Goal: Task Accomplishment & Management: Use online tool/utility

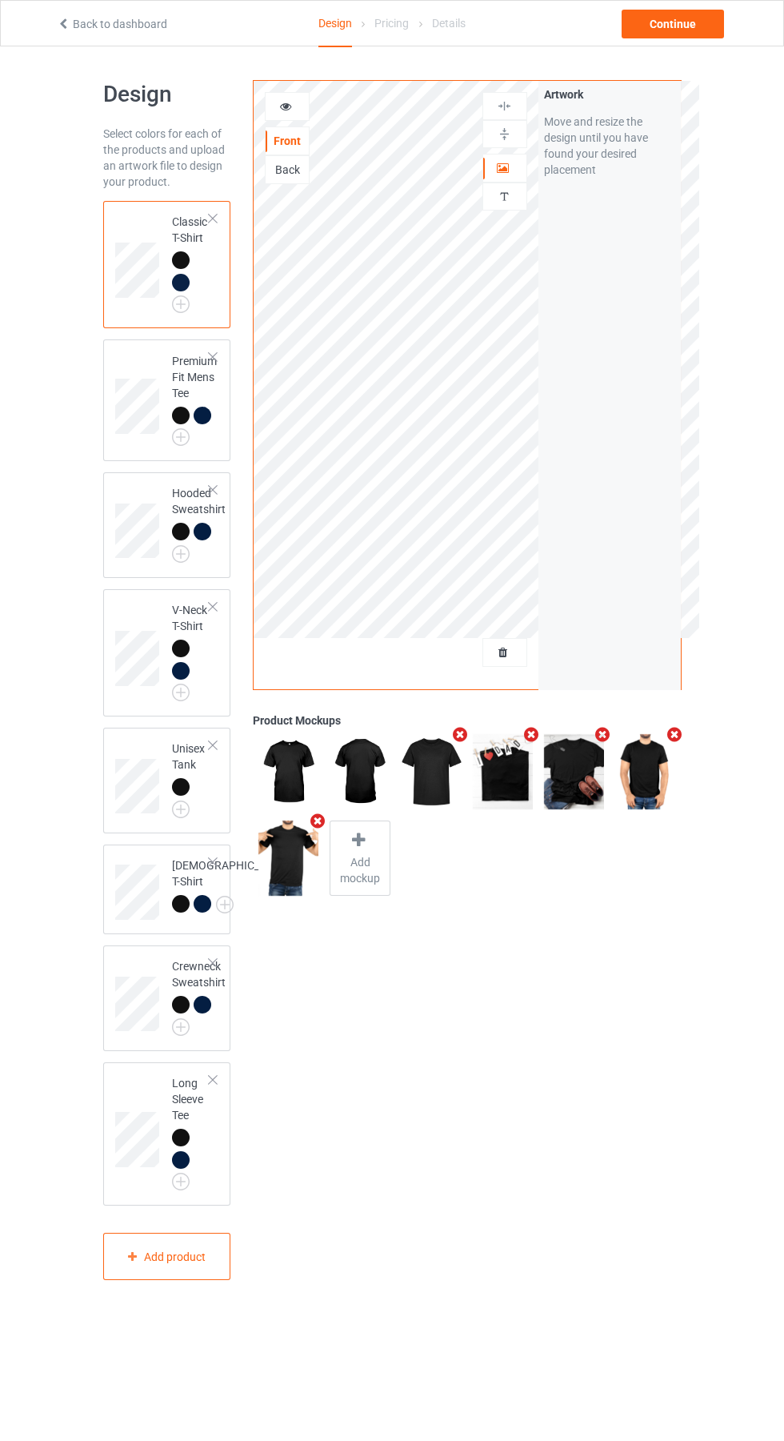
click at [518, 652] on div at bounding box center [504, 652] width 43 height 16
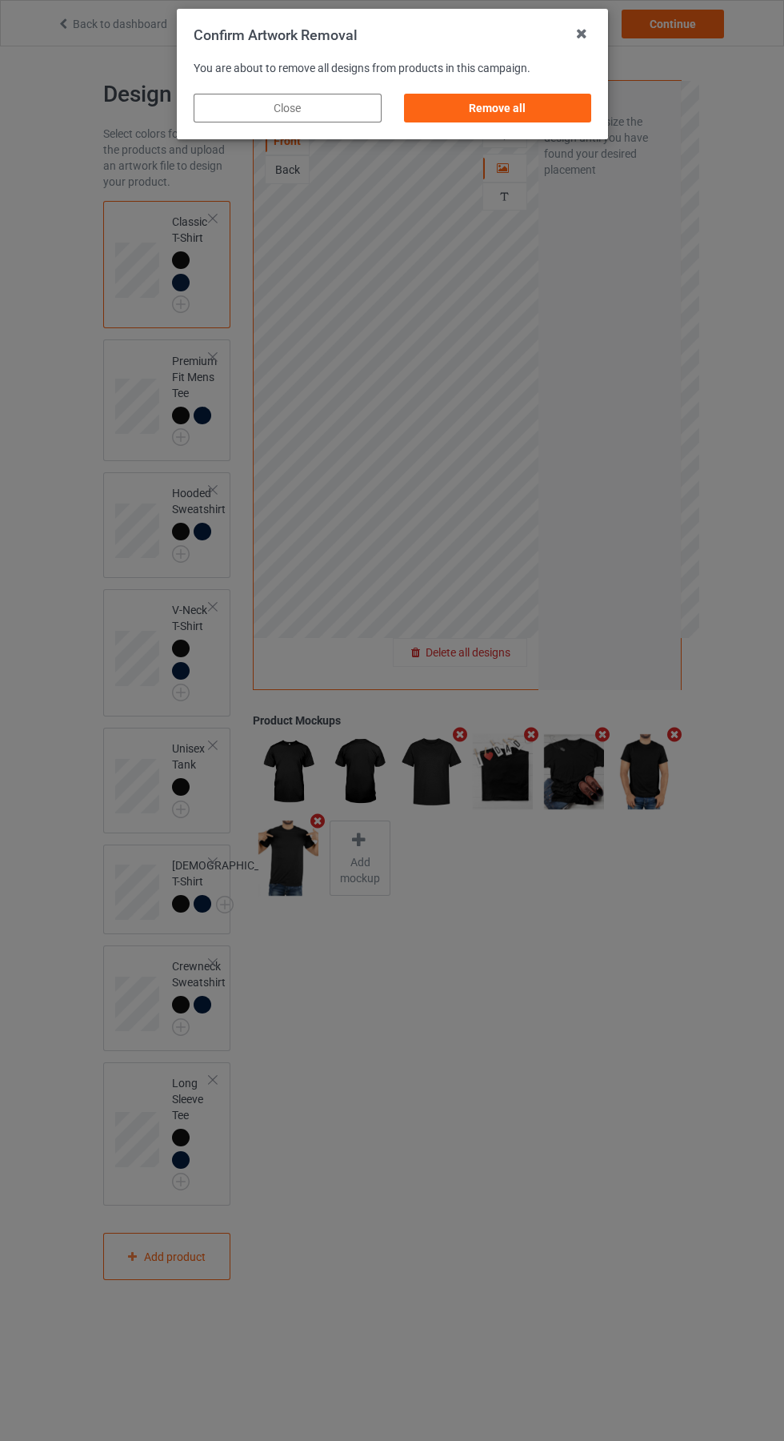
click at [520, 110] on div "Remove all" at bounding box center [497, 108] width 188 height 29
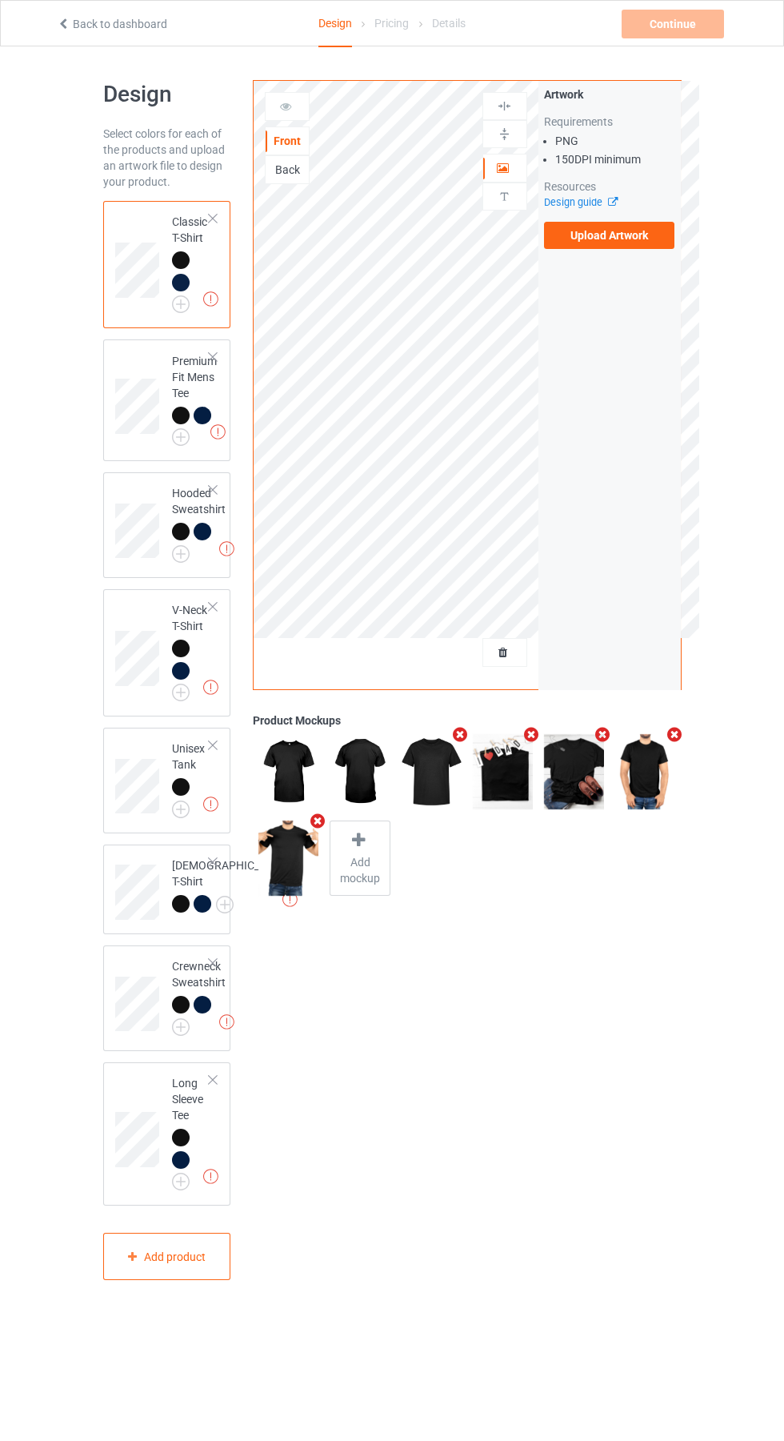
click at [620, 241] on label "Upload Artwork" at bounding box center [609, 235] width 131 height 27
click at [0, 0] on input "Upload Artwork" at bounding box center [0, 0] width 0 height 0
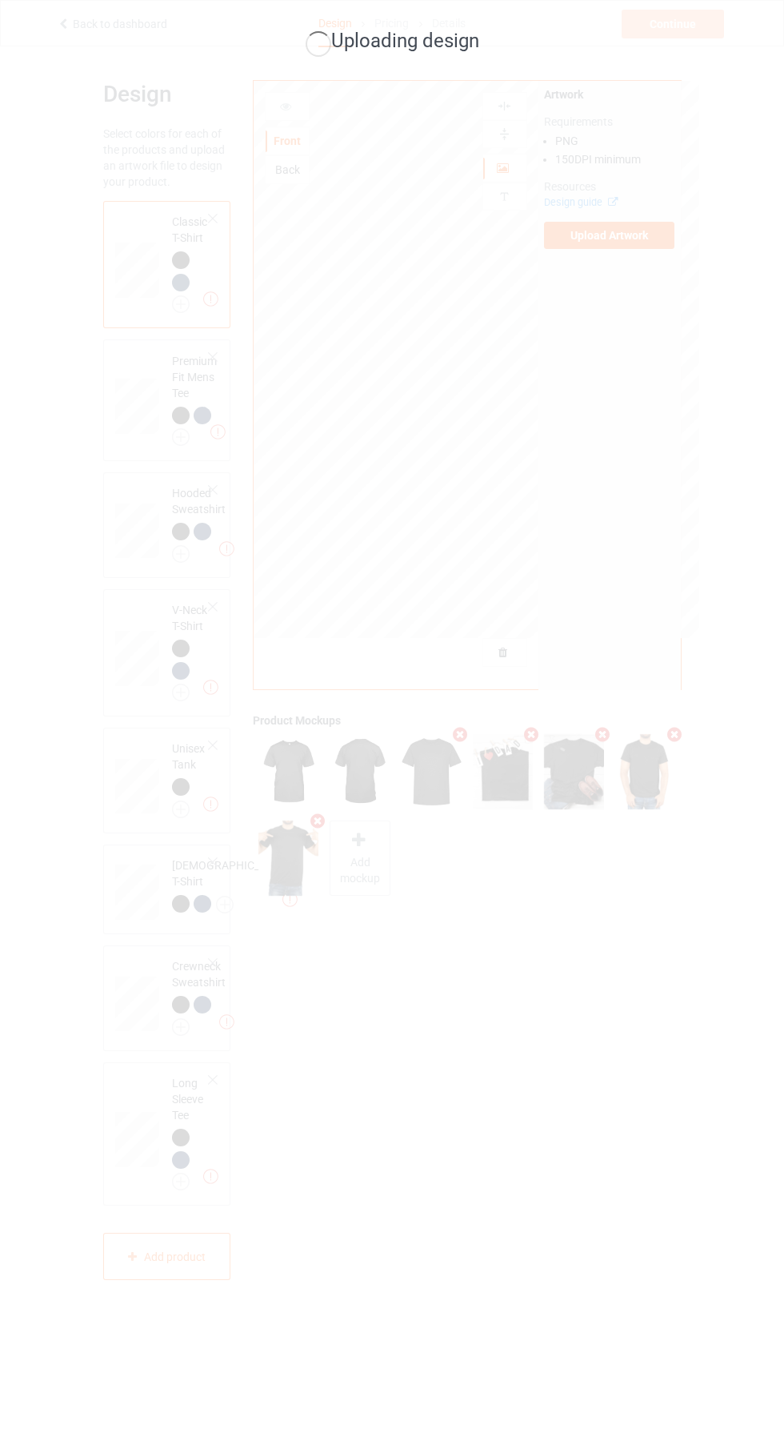
click at [646, 1032] on div "Uploading design" at bounding box center [392, 720] width 784 height 1441
click at [611, 1064] on div "Uploading design" at bounding box center [392, 720] width 784 height 1441
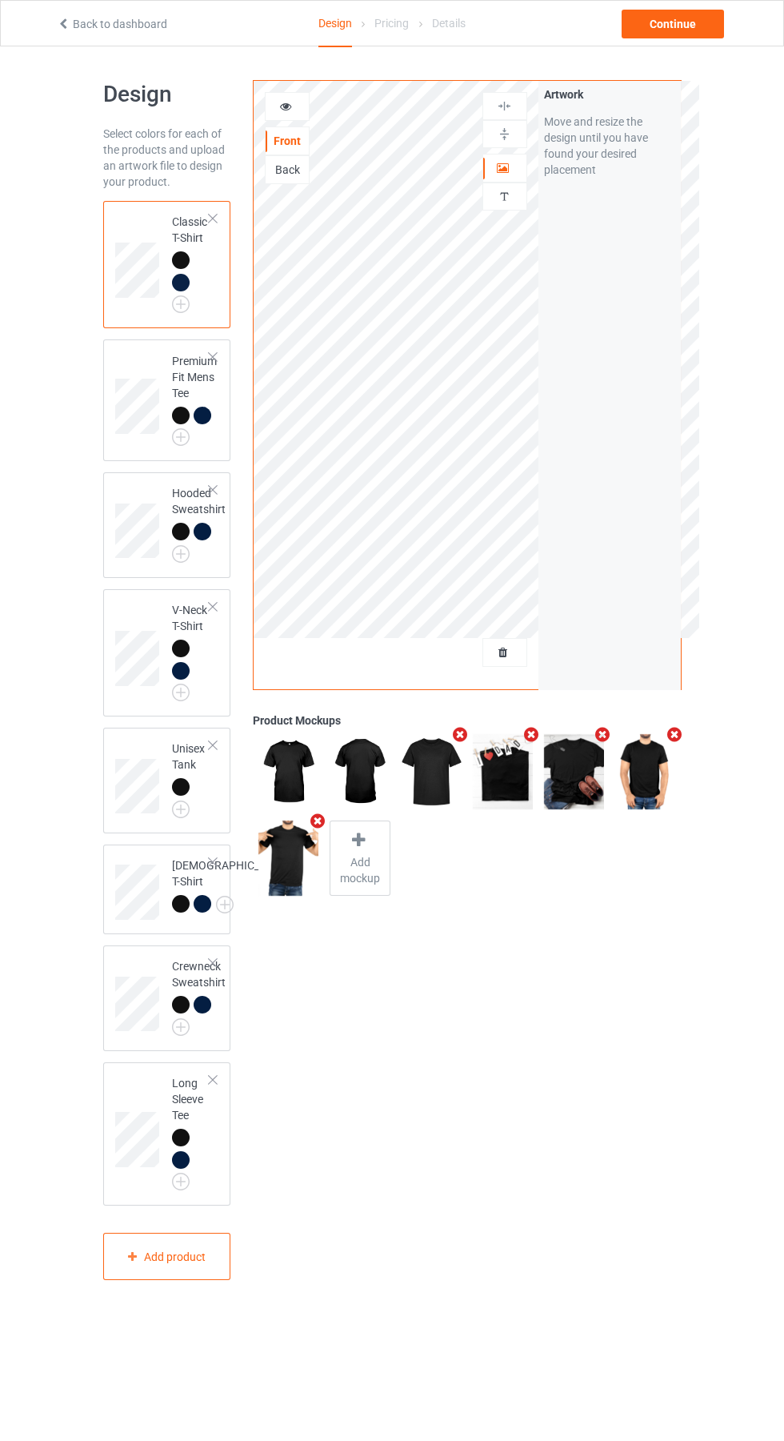
click at [286, 106] on icon at bounding box center [286, 103] width 14 height 11
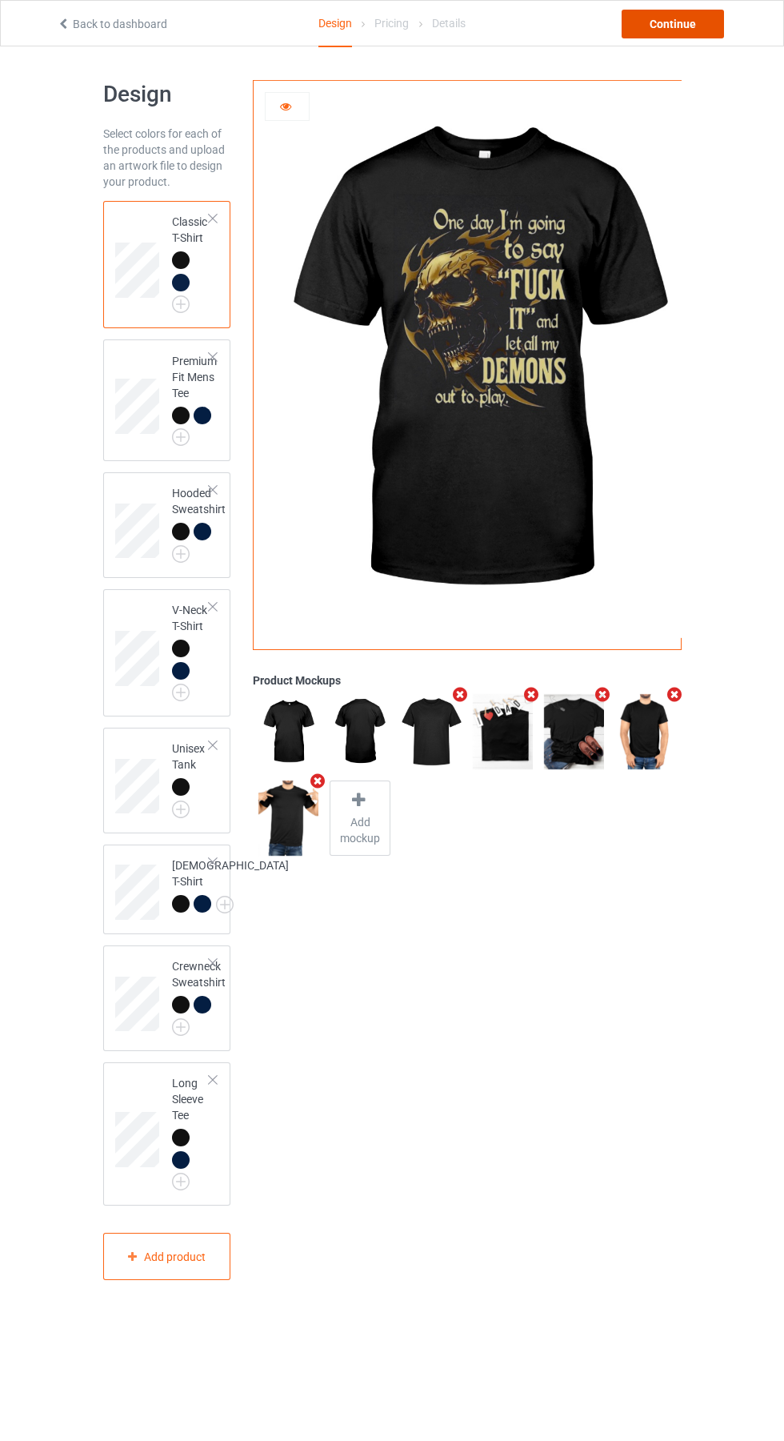
click at [682, 22] on div "Continue" at bounding box center [673, 24] width 102 height 29
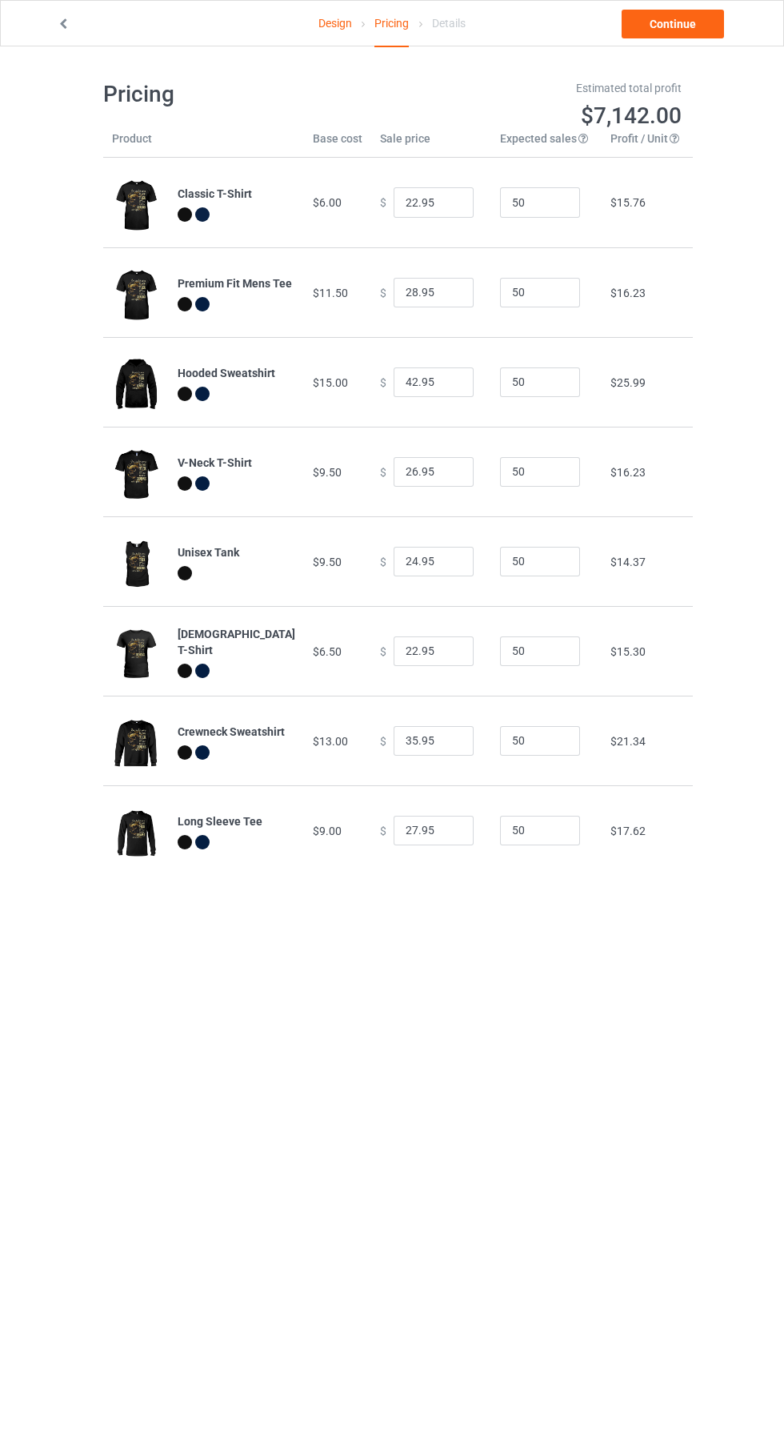
click at [21, 62] on div "Design Pricing Details Continue Pricing Estimated total profit $7,142.00 Produc…" at bounding box center [392, 477] width 784 height 862
click at [688, 30] on link "Continue" at bounding box center [673, 24] width 102 height 29
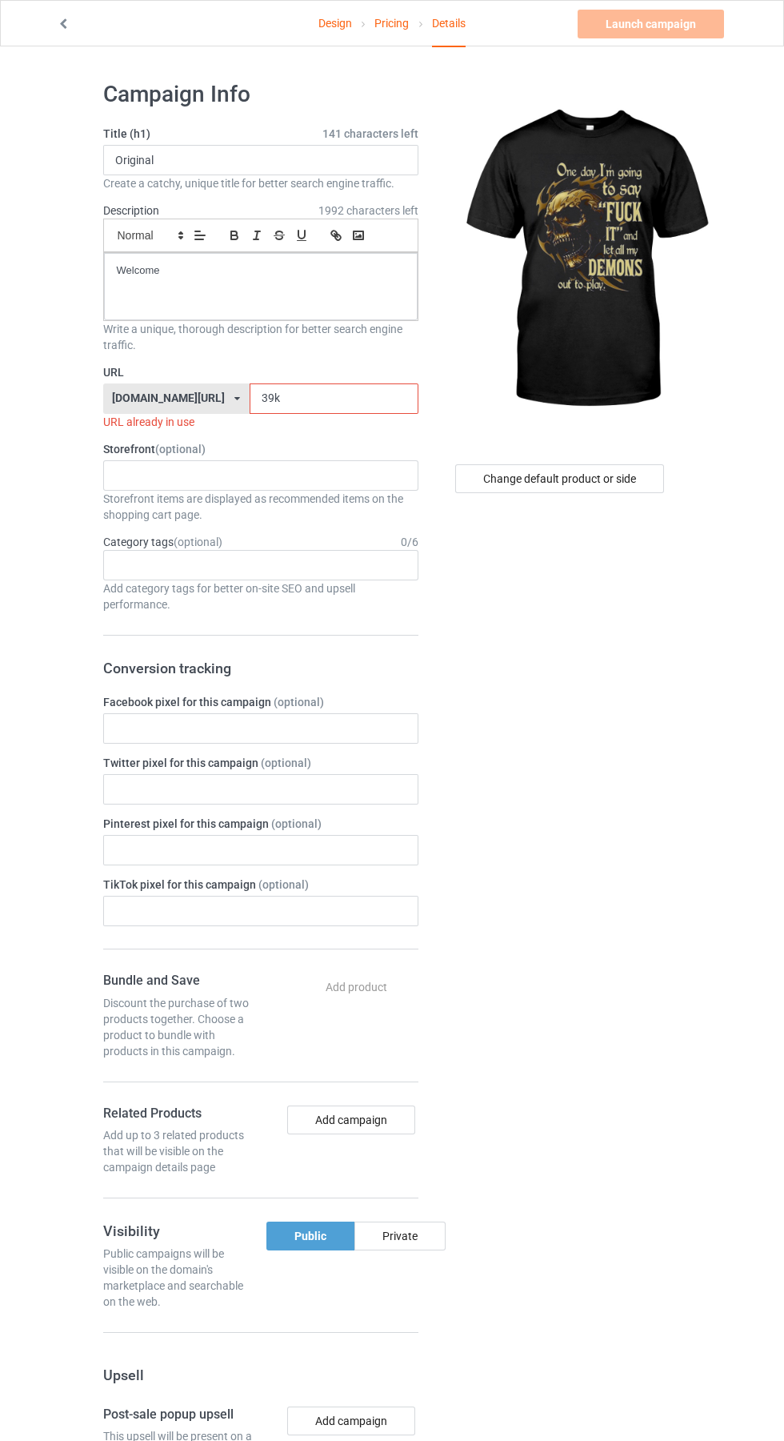
click at [335, 401] on input "39k" at bounding box center [334, 398] width 169 height 30
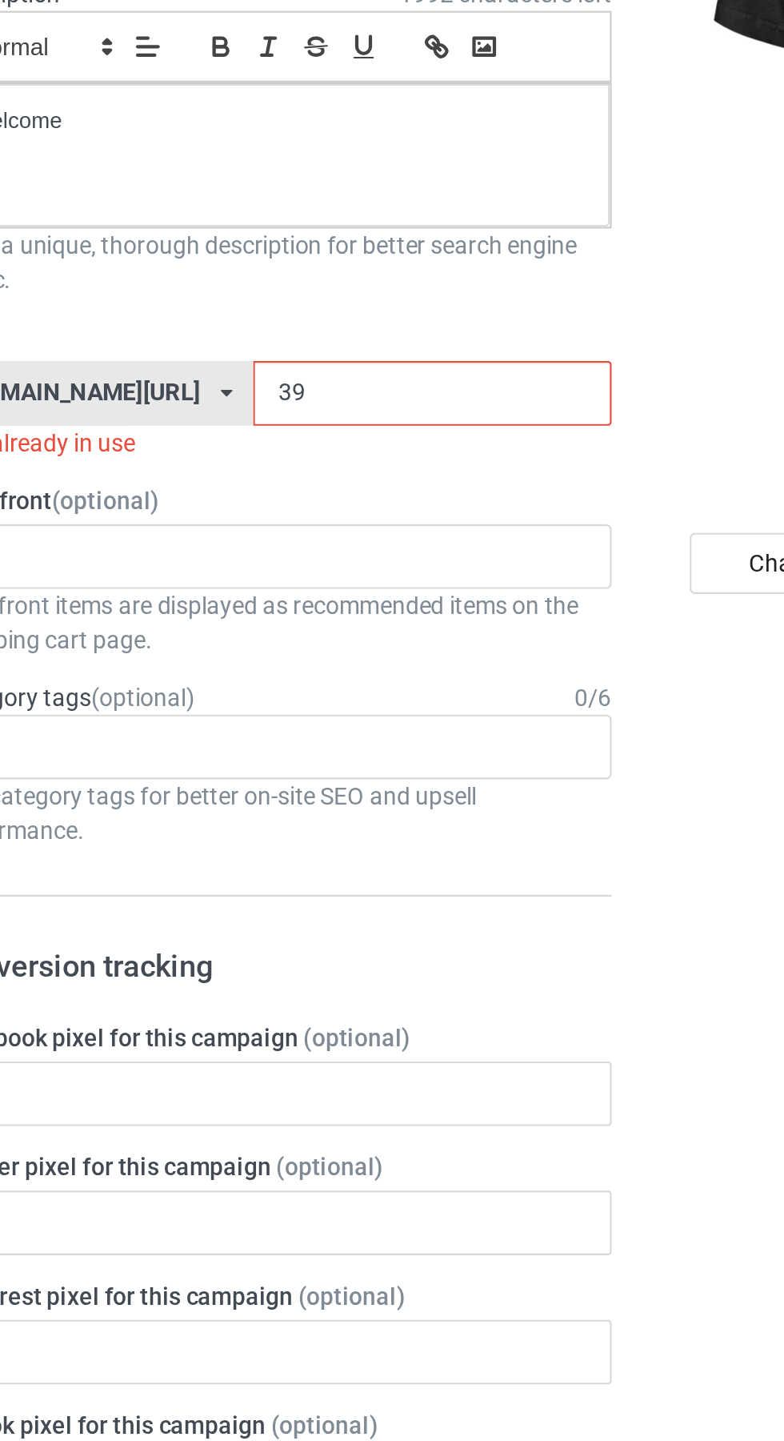
type input "3"
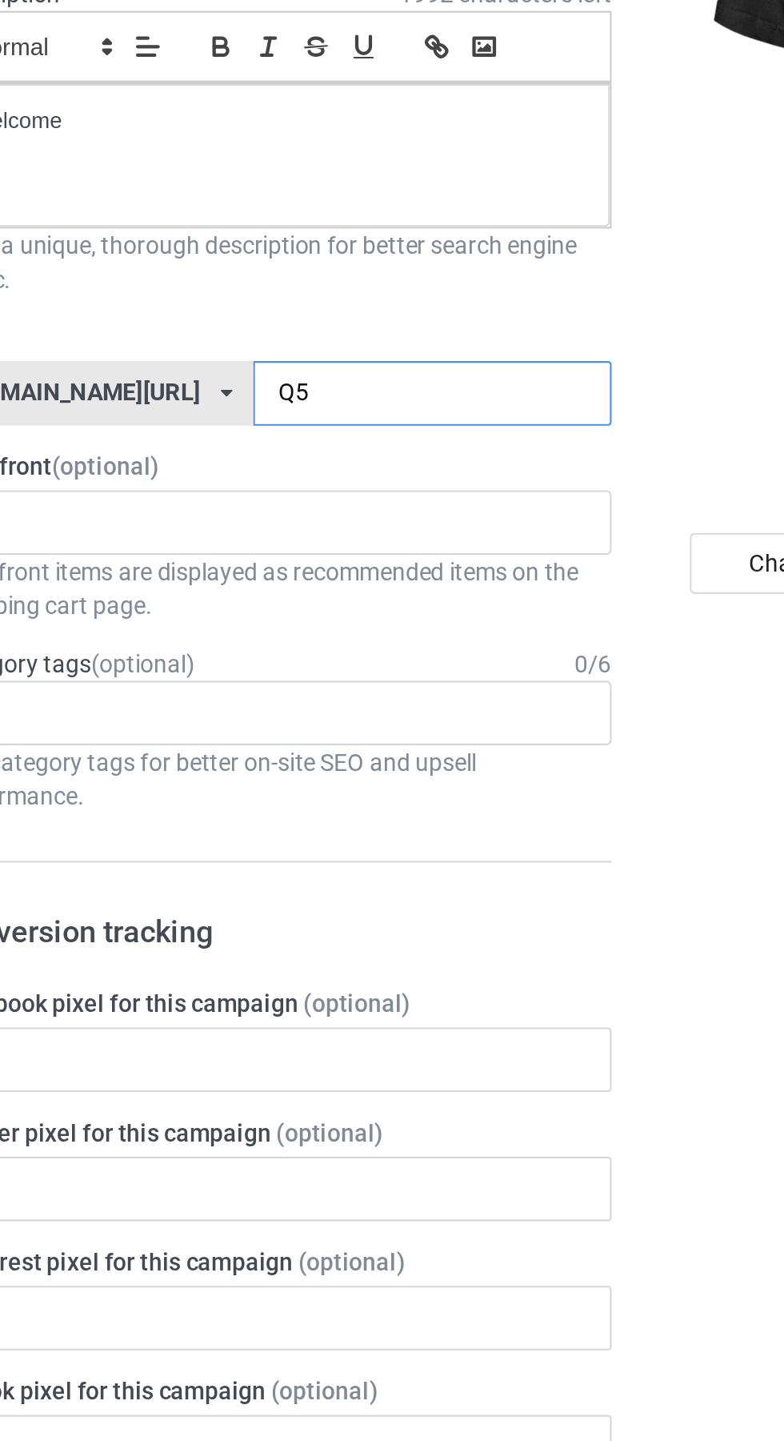
type input "Q51"
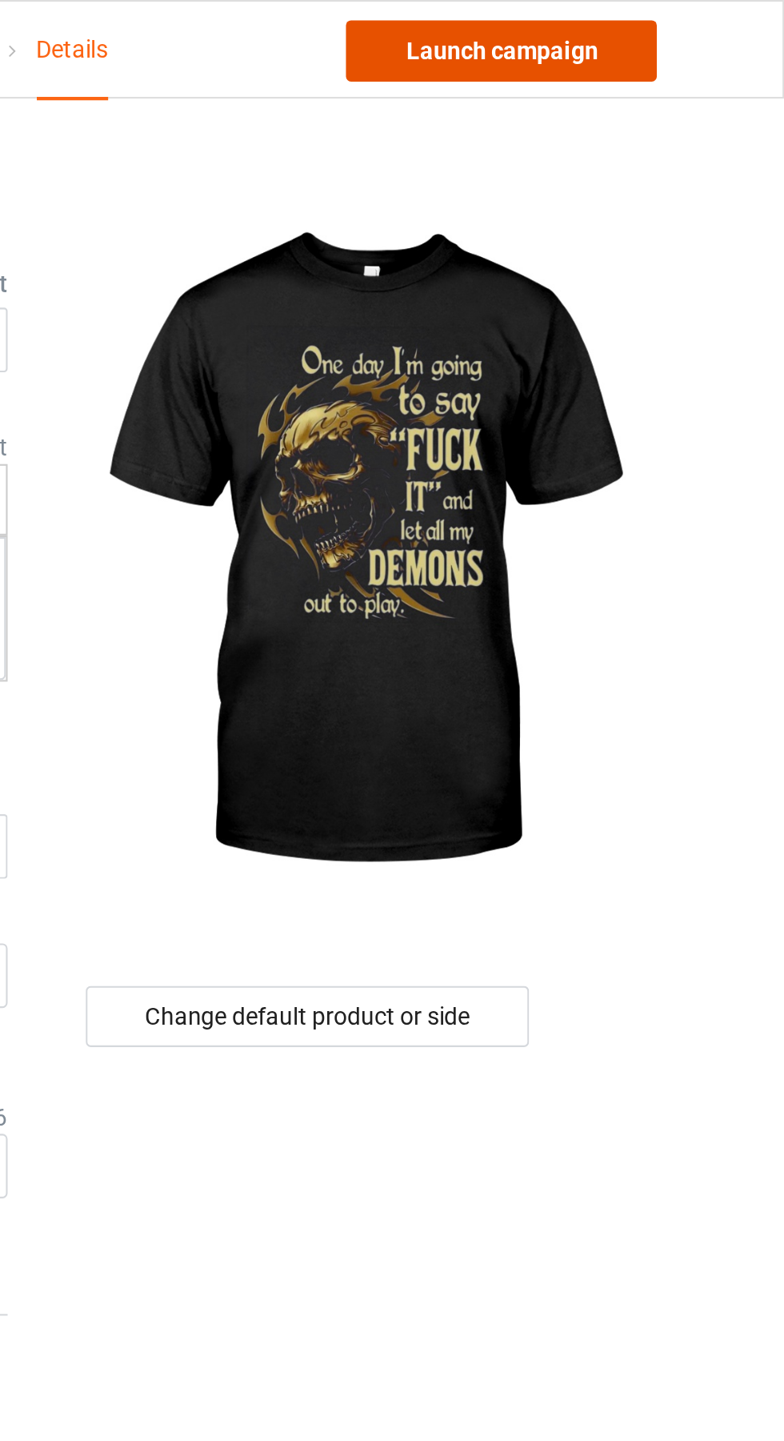
click at [684, 22] on link "Launch campaign" at bounding box center [651, 24] width 146 height 29
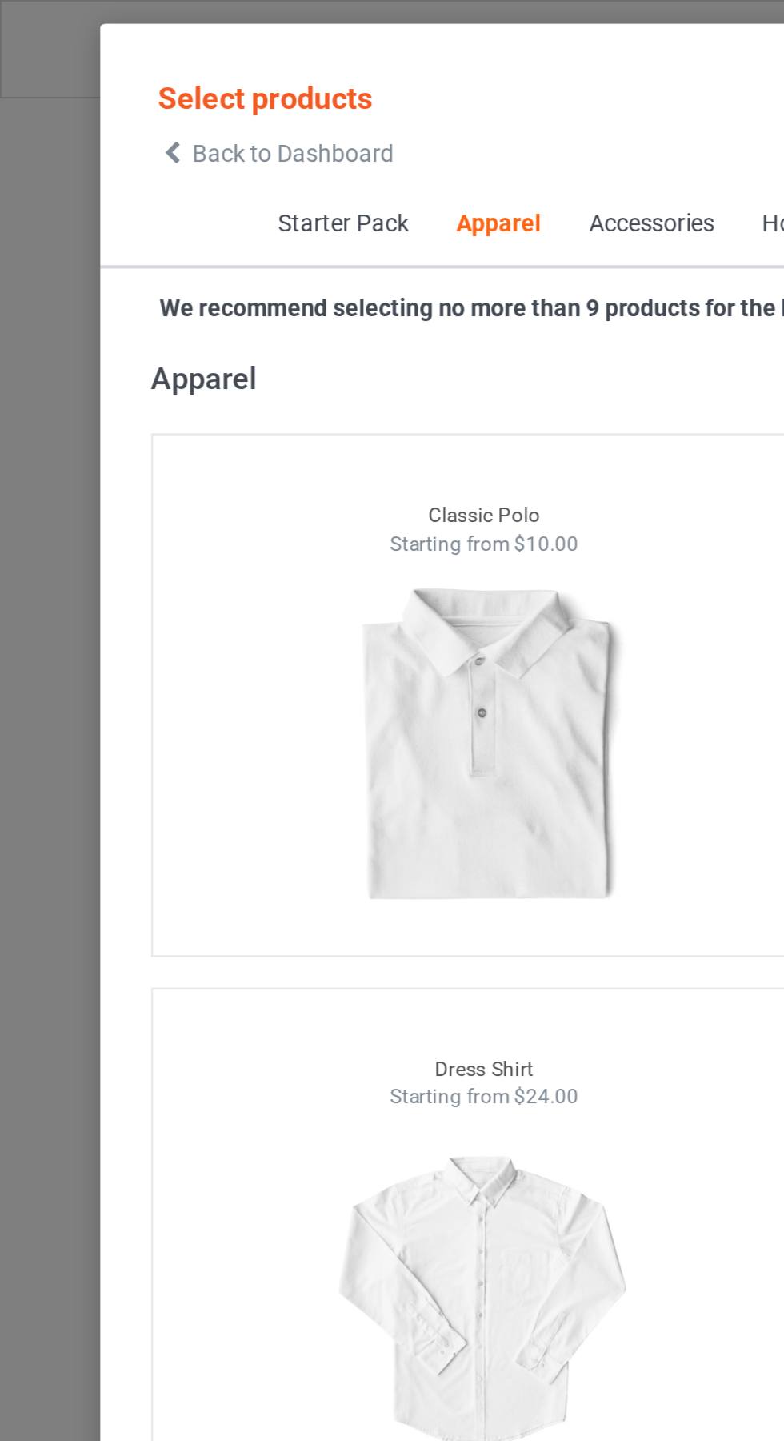
click at [98, 74] on span "Back to Dashboard" at bounding box center [137, 72] width 95 height 13
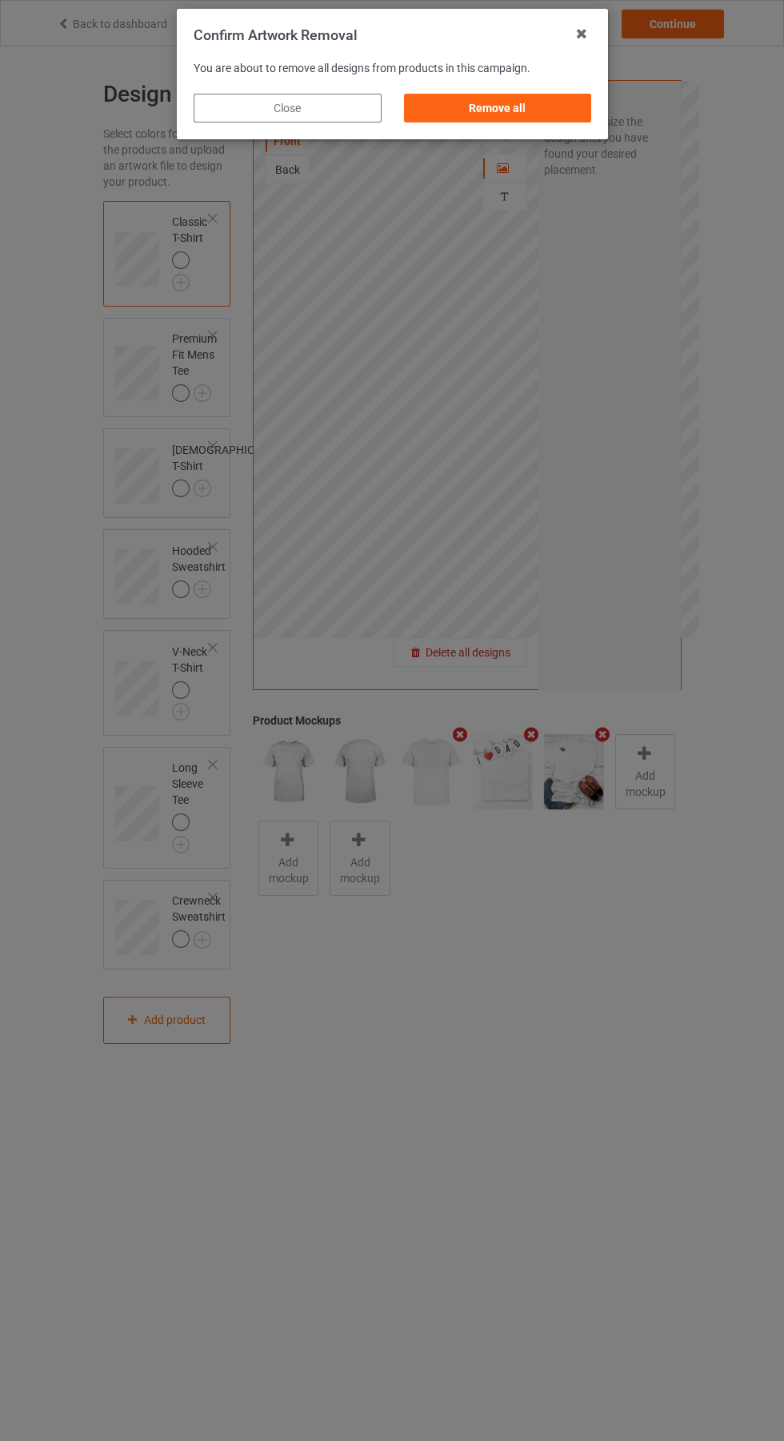
click at [512, 114] on div "Remove all" at bounding box center [497, 108] width 188 height 29
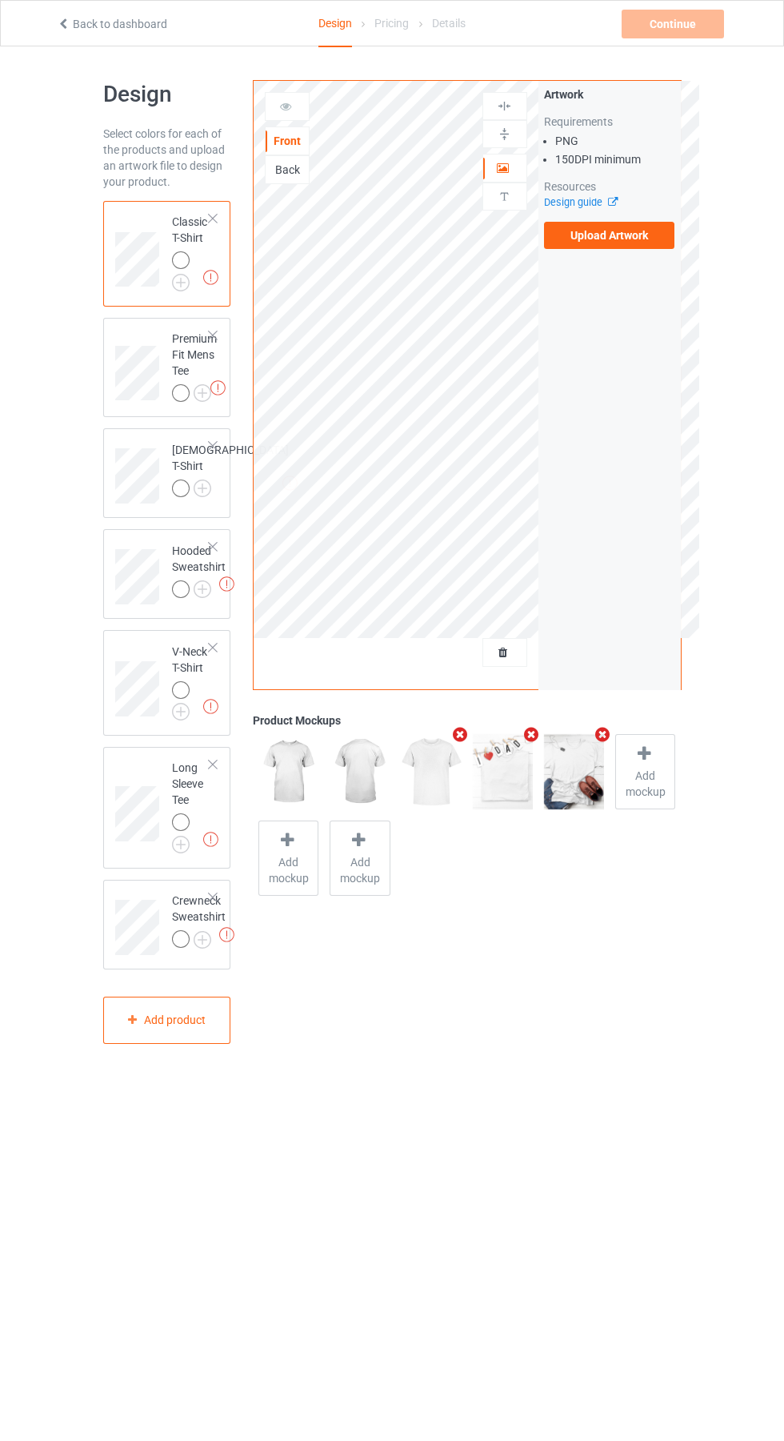
click at [642, 235] on label "Upload Artwork" at bounding box center [609, 235] width 131 height 27
click at [0, 0] on input "Upload Artwork" at bounding box center [0, 0] width 0 height 0
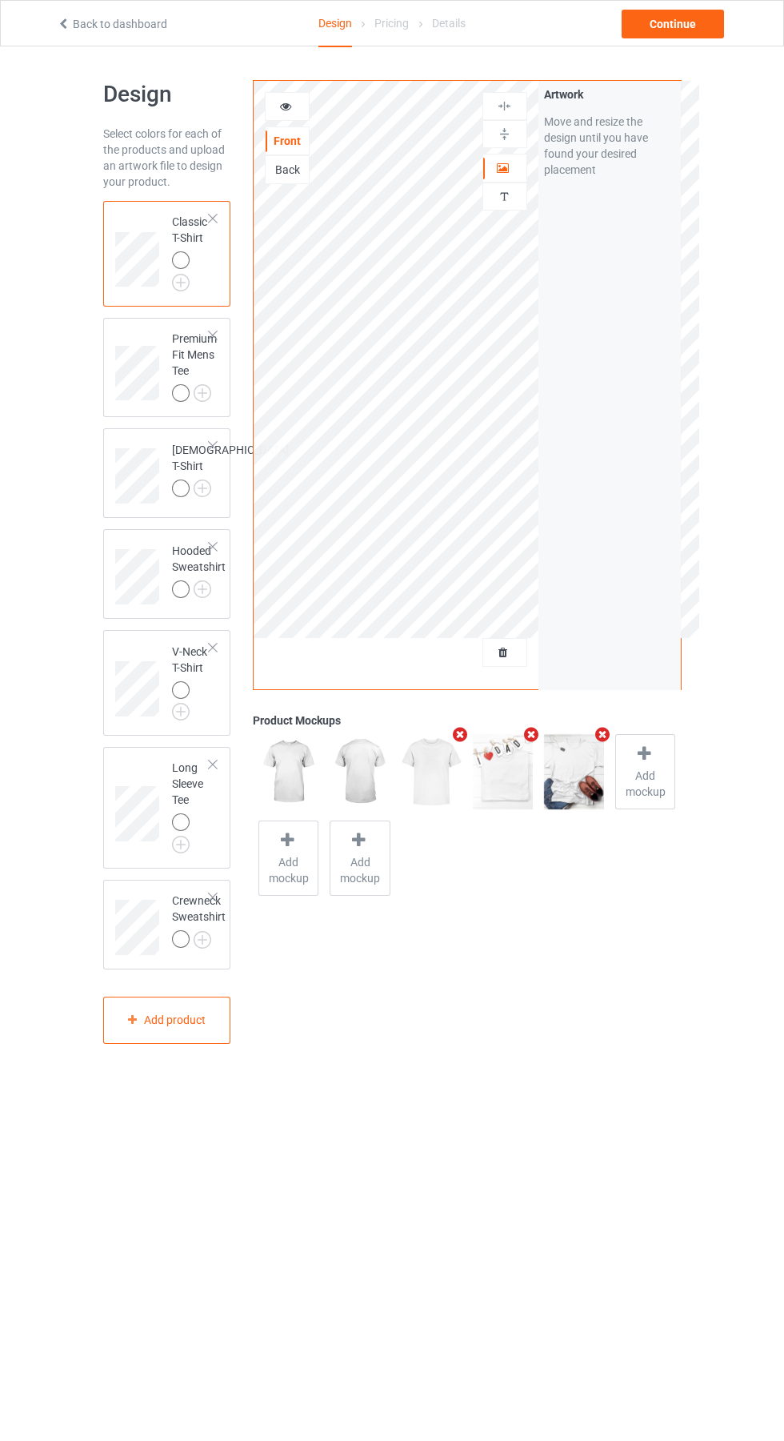
click at [0, 0] on img at bounding box center [0, 0] width 0 height 0
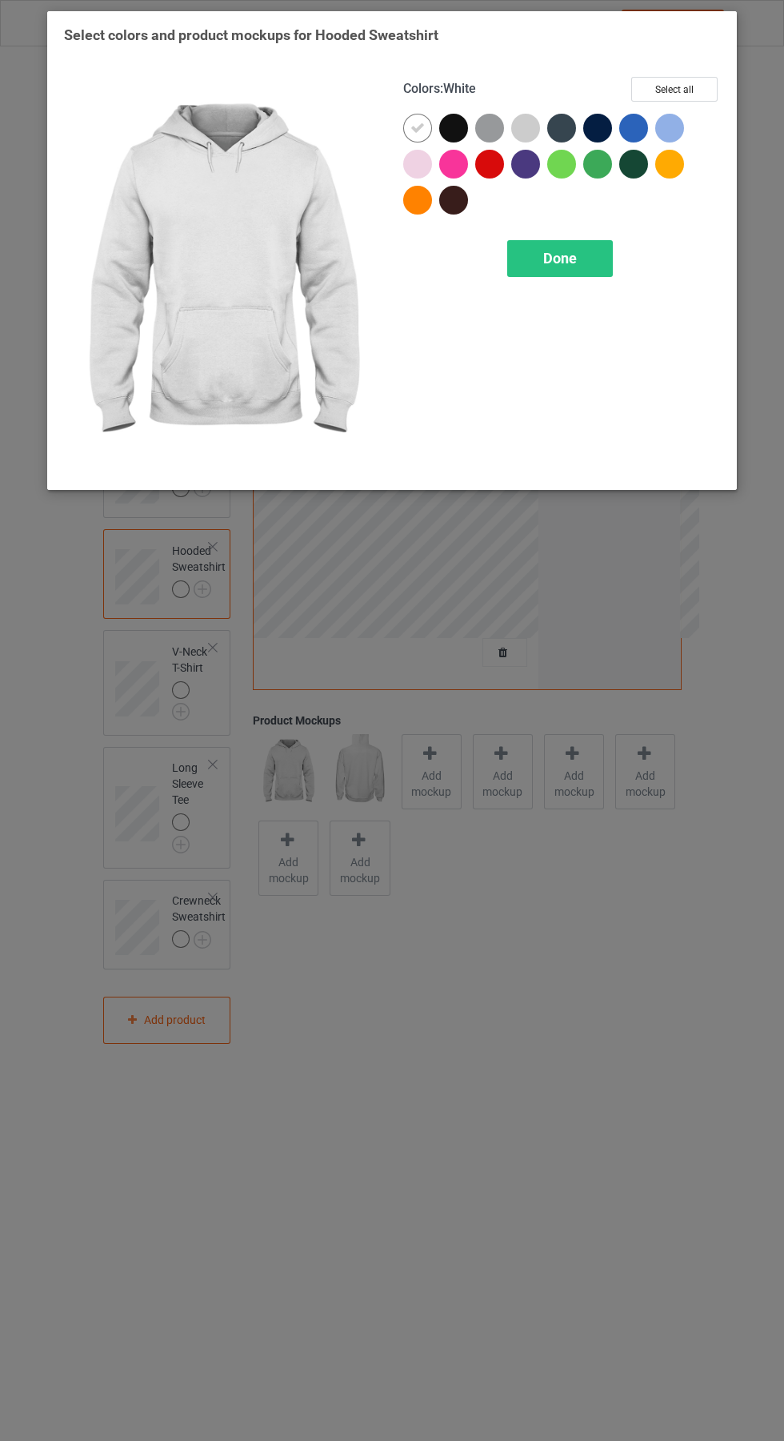
click at [585, 254] on div "Done" at bounding box center [561, 258] width 106 height 37
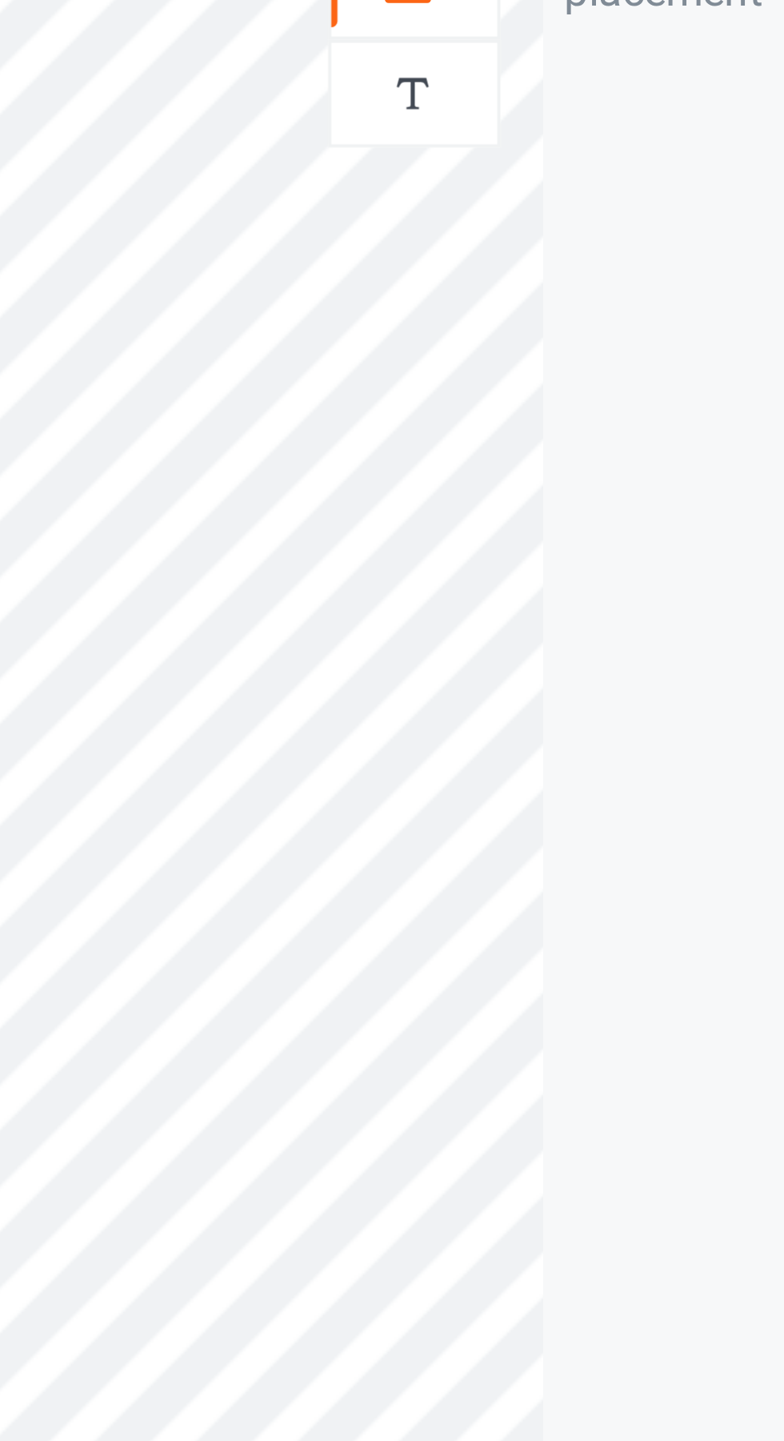
scroll to position [1, 0]
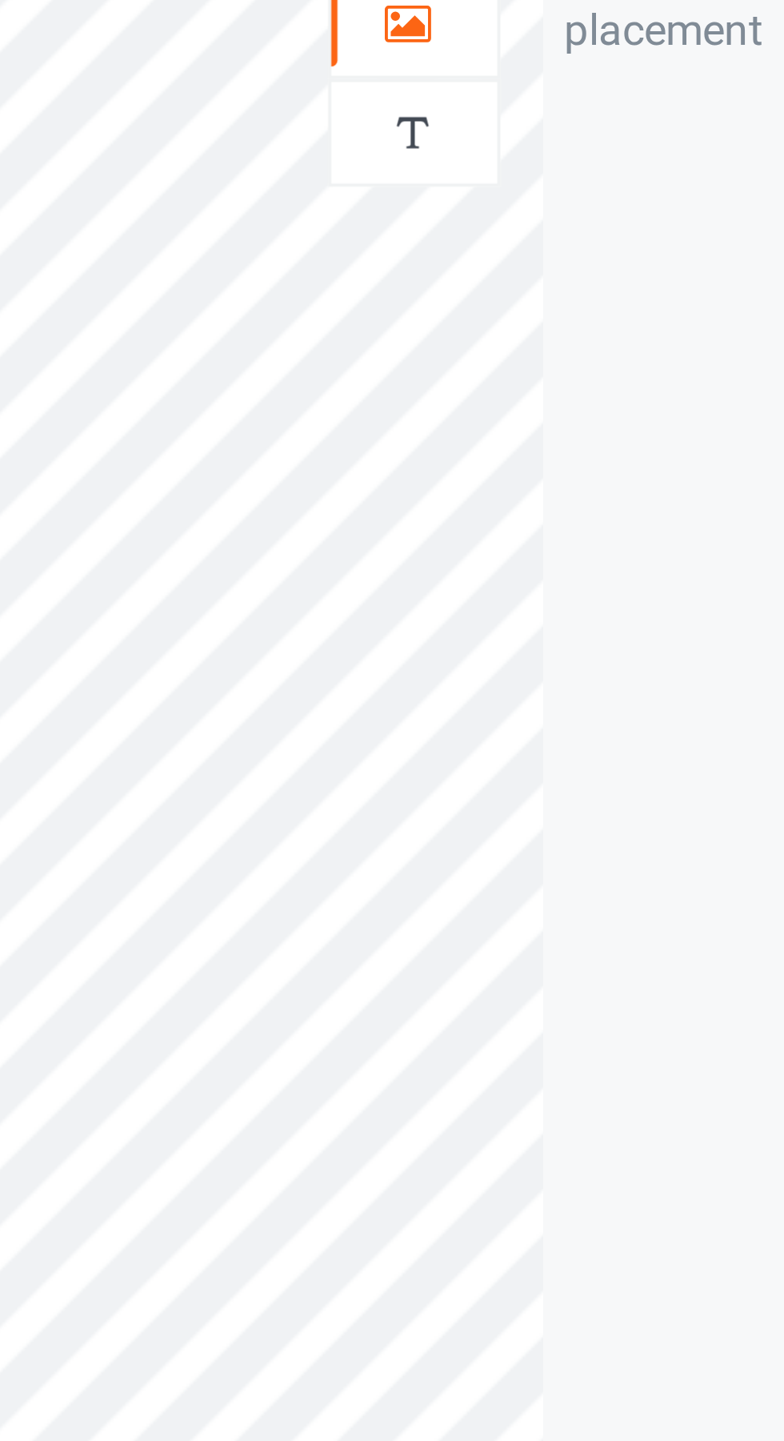
click at [507, 171] on icon at bounding box center [504, 164] width 14 height 11
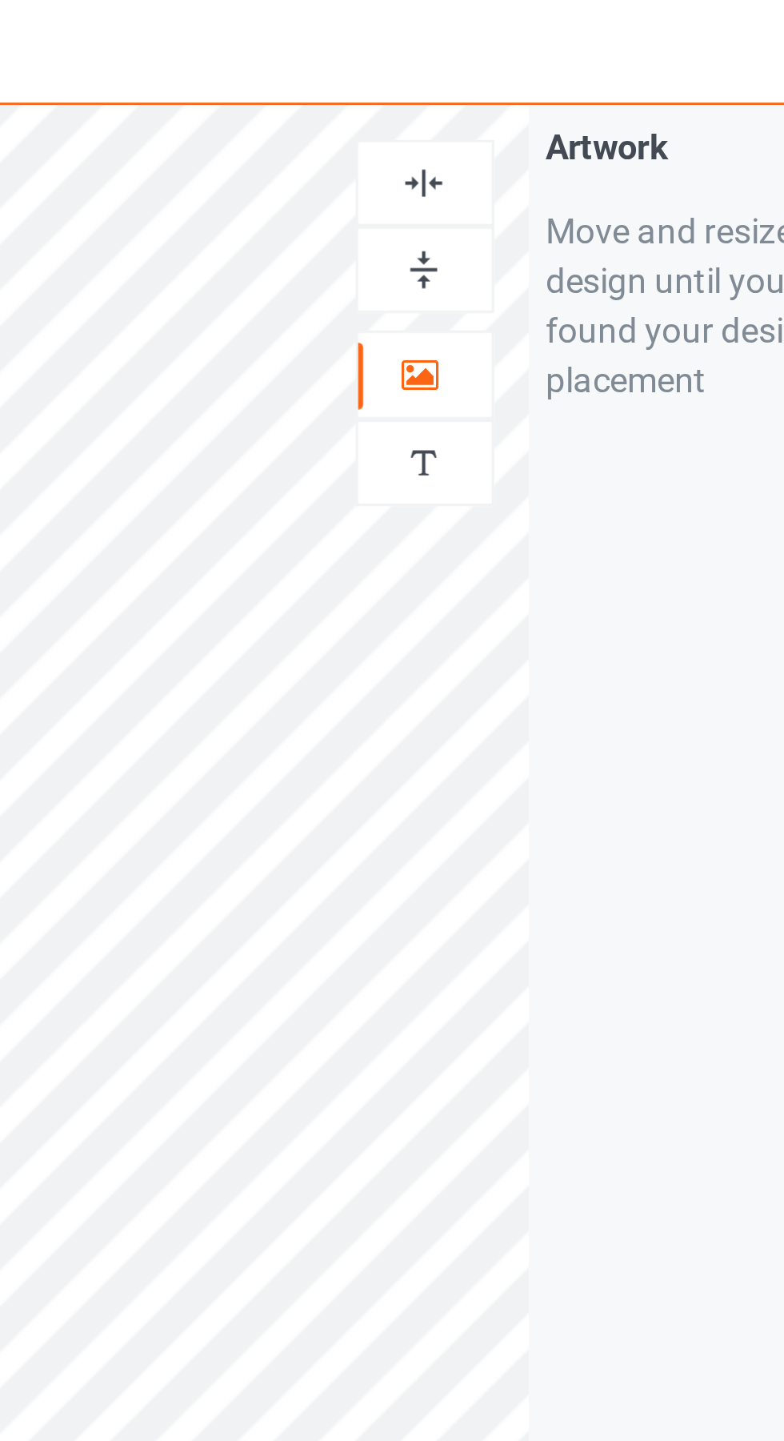
click at [508, 107] on img at bounding box center [504, 105] width 15 height 15
click at [508, 98] on img at bounding box center [504, 105] width 15 height 15
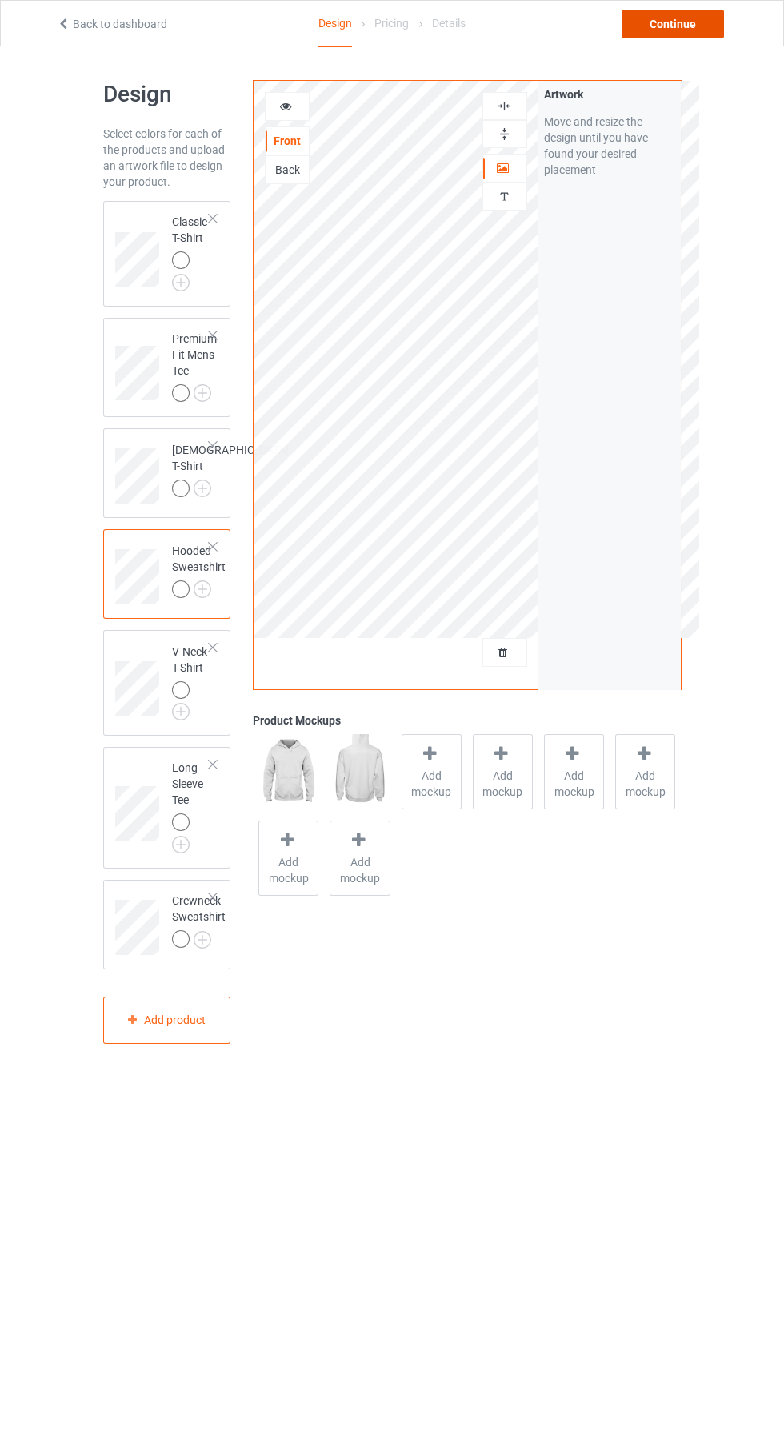
click at [676, 34] on div "Continue" at bounding box center [673, 24] width 102 height 29
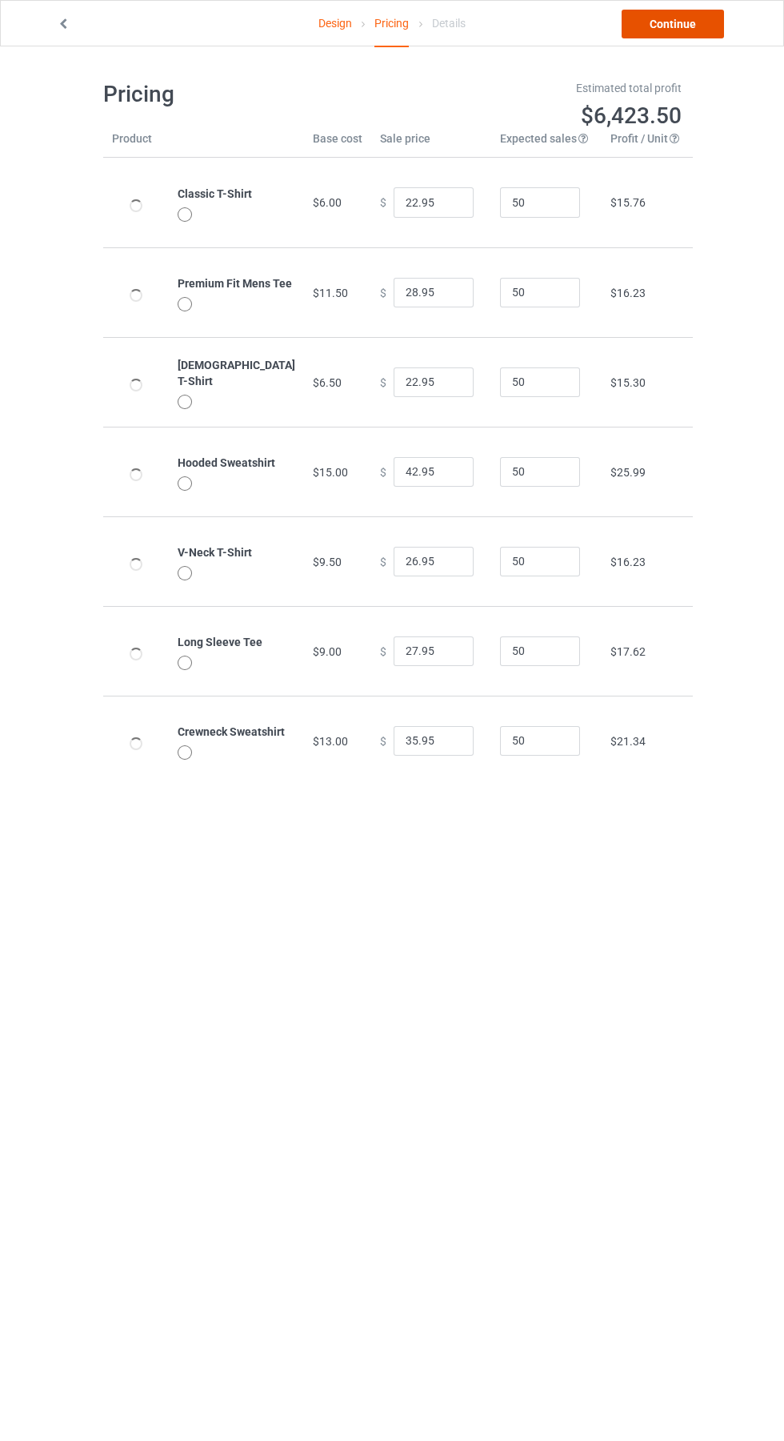
click at [692, 34] on link "Continue" at bounding box center [673, 24] width 102 height 29
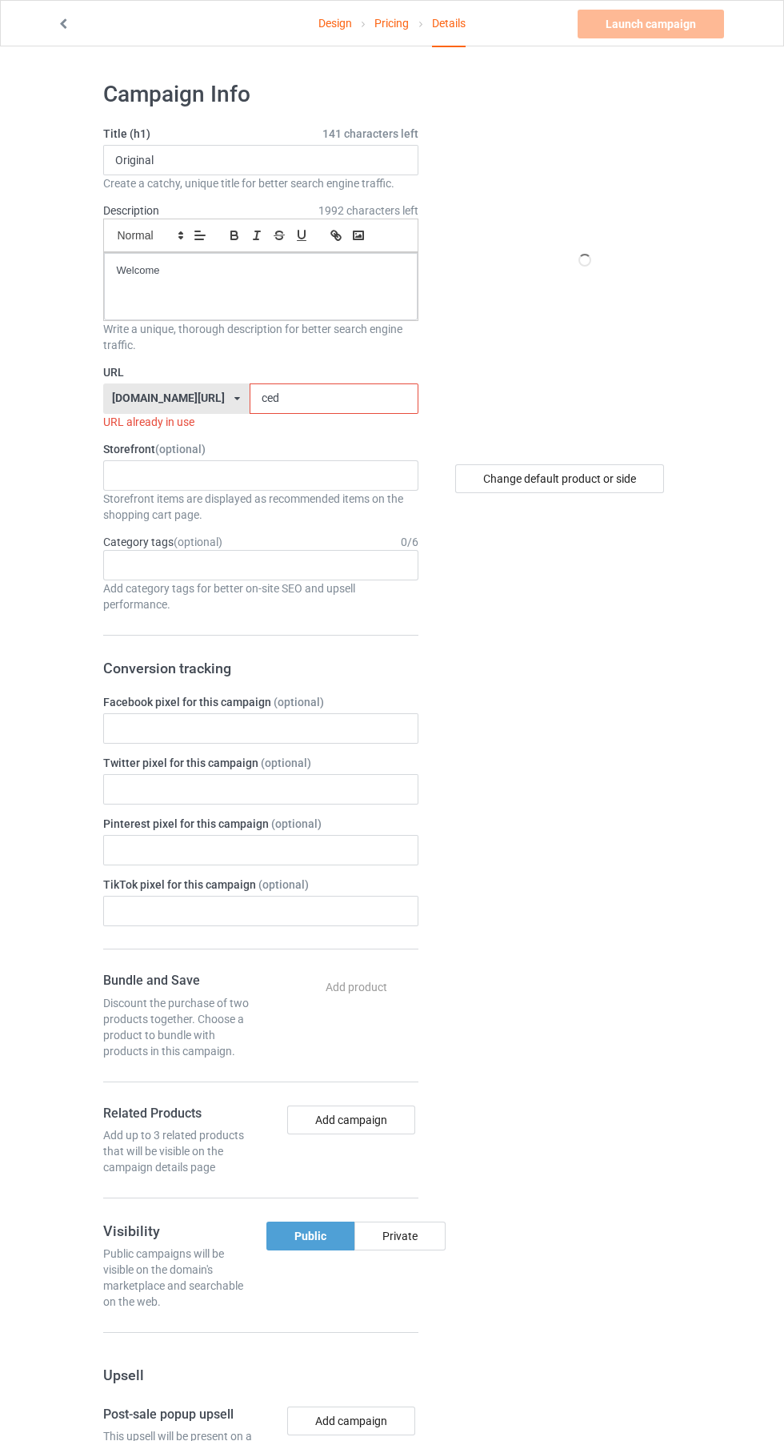
click at [373, 403] on input "ced" at bounding box center [334, 398] width 169 height 30
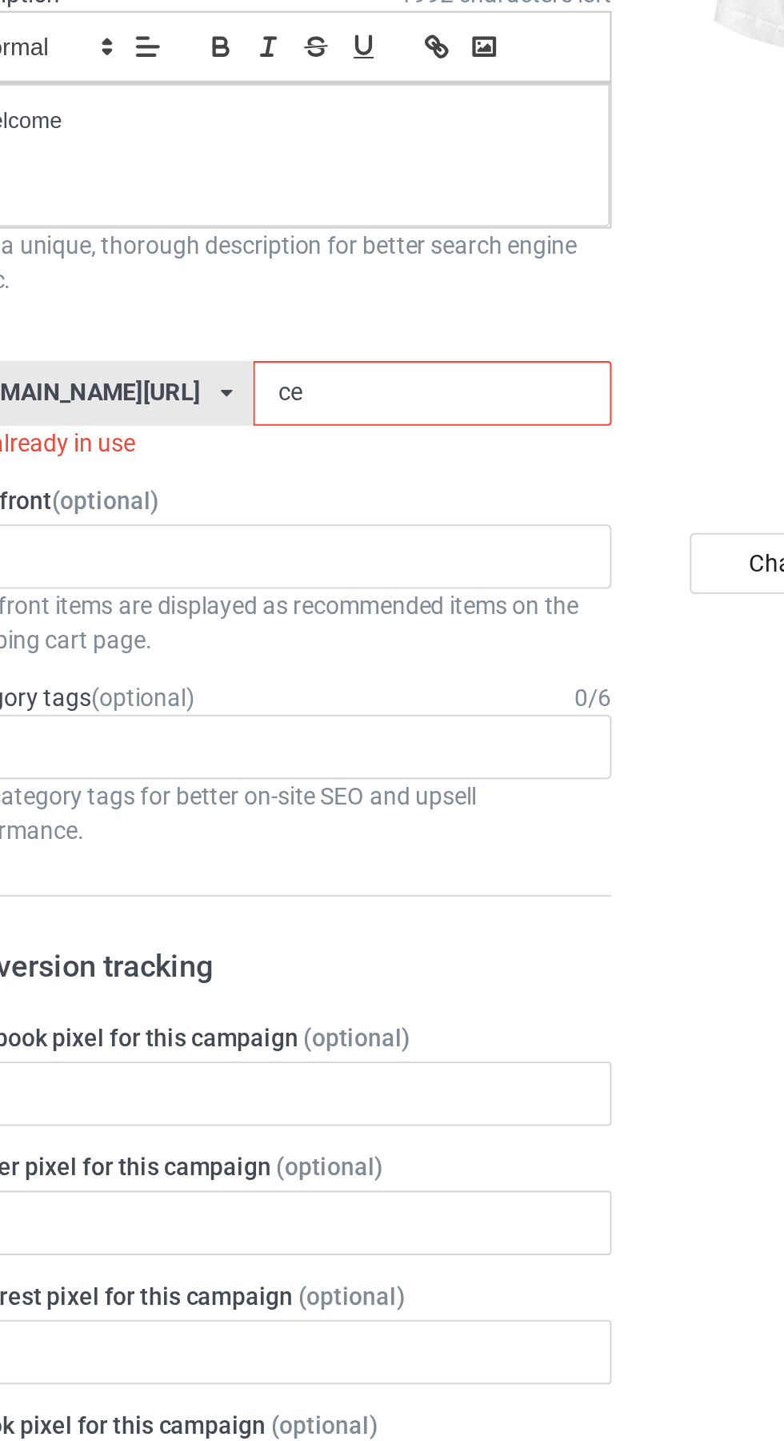
type input "cec"
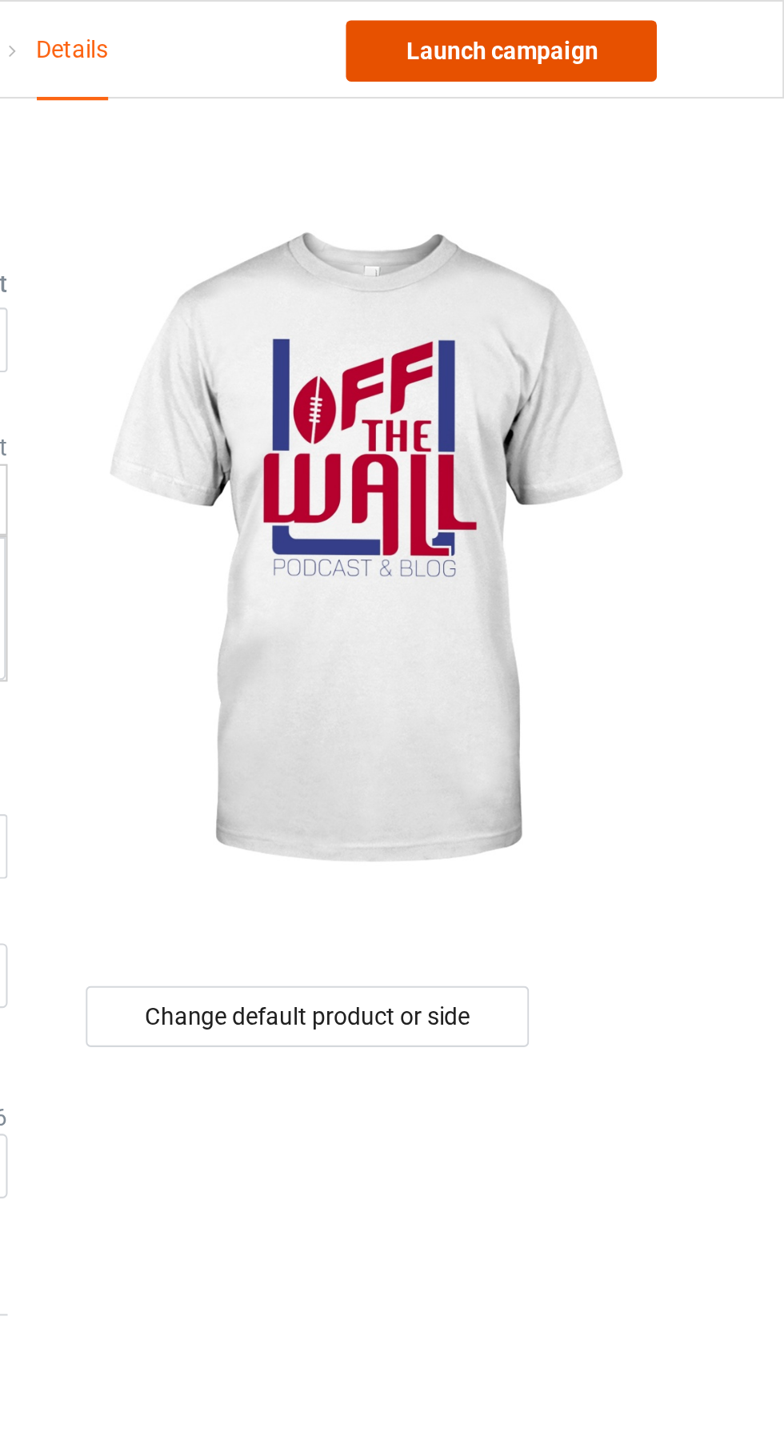
click at [696, 27] on link "Launch campaign" at bounding box center [651, 24] width 146 height 29
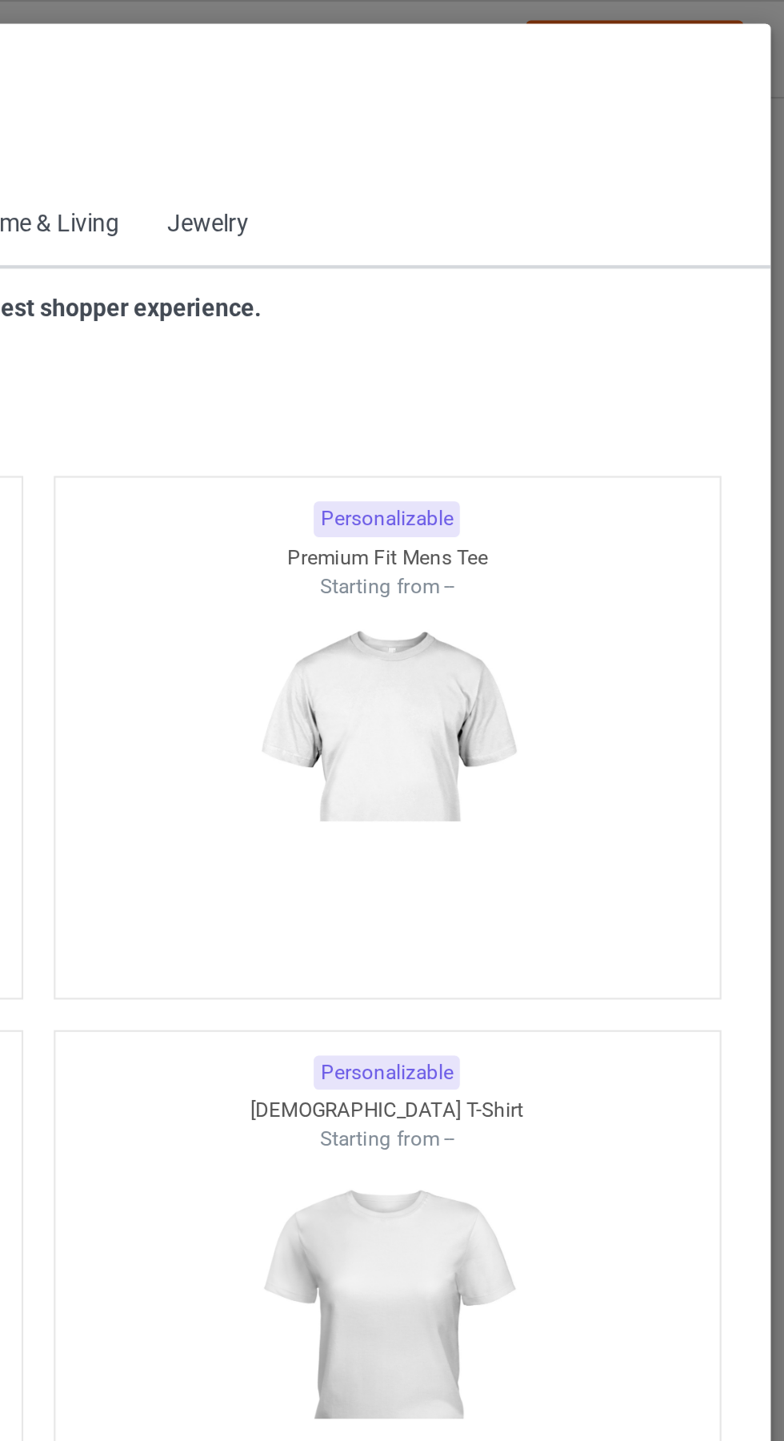
scroll to position [857, 0]
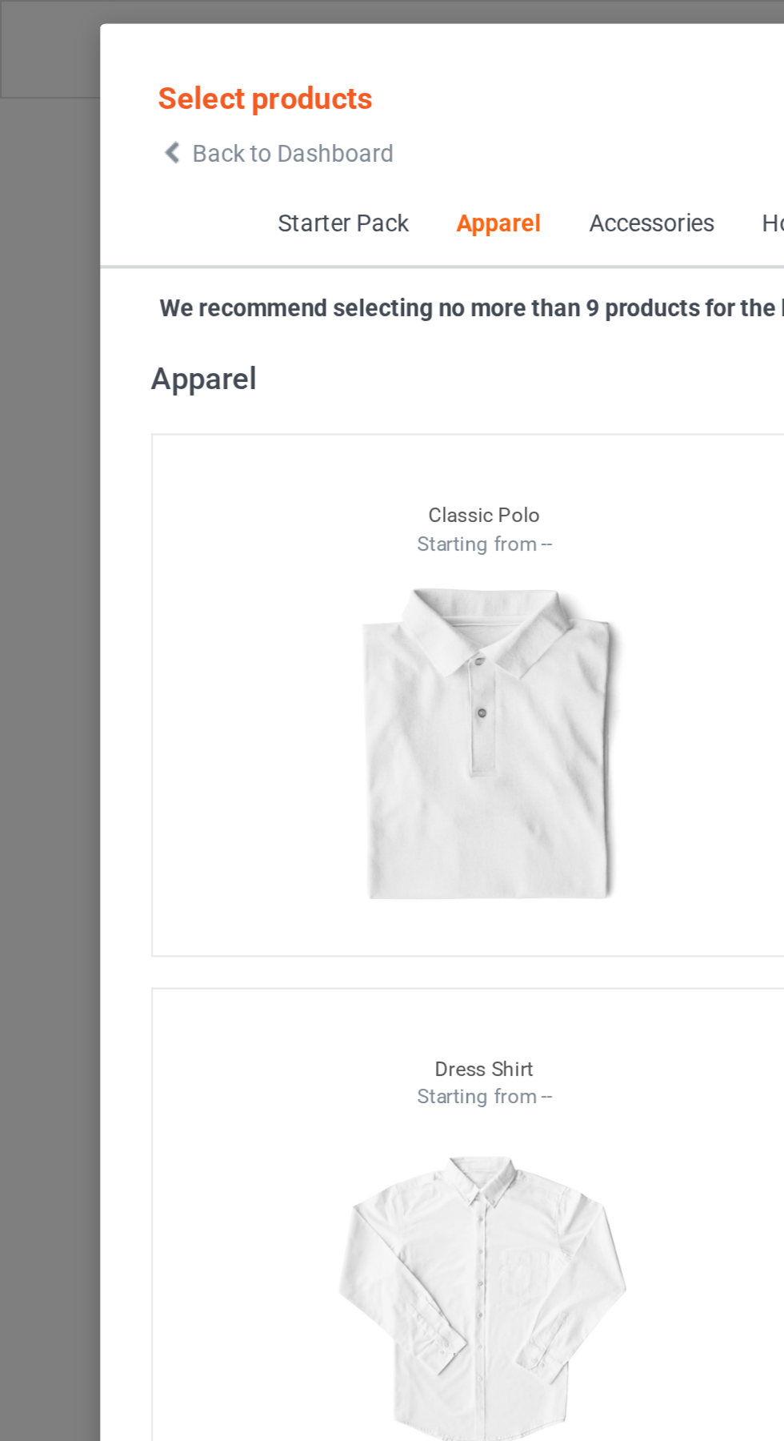
click at [98, 76] on span "Back to Dashboard" at bounding box center [137, 72] width 95 height 13
